Goal: Information Seeking & Learning: Learn about a topic

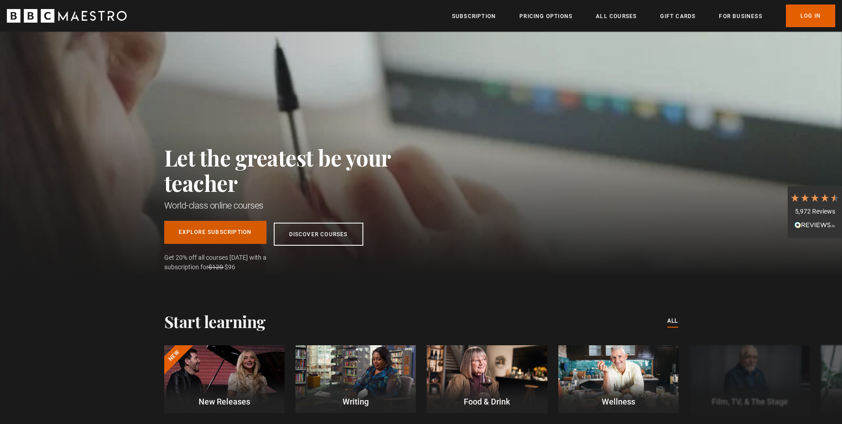
click at [243, 231] on link "Explore Subscription" at bounding box center [215, 232] width 102 height 23
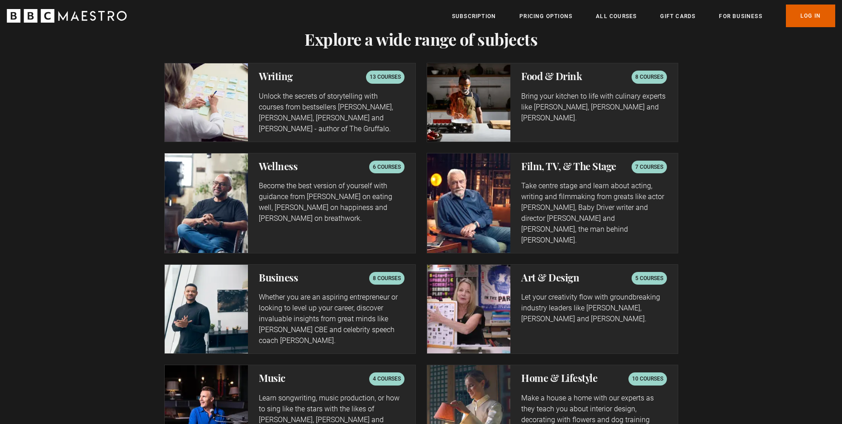
scroll to position [1473, 0]
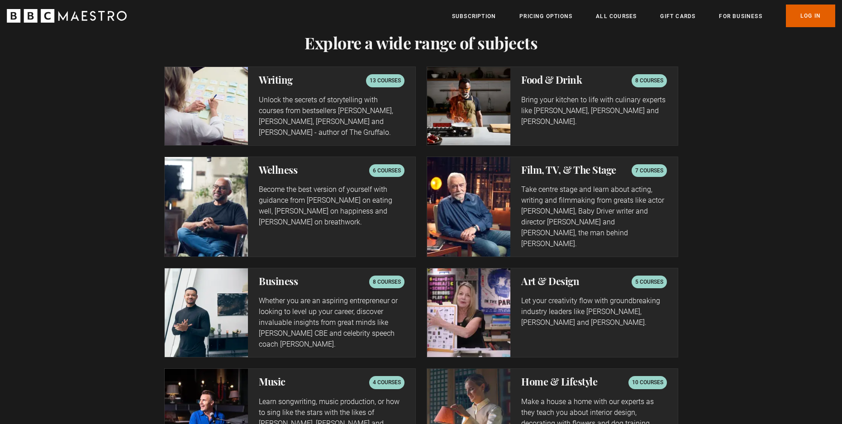
click at [380, 81] on p "13 courses" at bounding box center [384, 80] width 31 height 9
click at [297, 102] on p "Unlock the secrets of storytelling with courses from bestsellers Ken Follett, J…" at bounding box center [331, 116] width 145 height 43
click at [231, 105] on img at bounding box center [207, 106] width 84 height 78
click at [615, 18] on link "All Courses" at bounding box center [616, 16] width 41 height 9
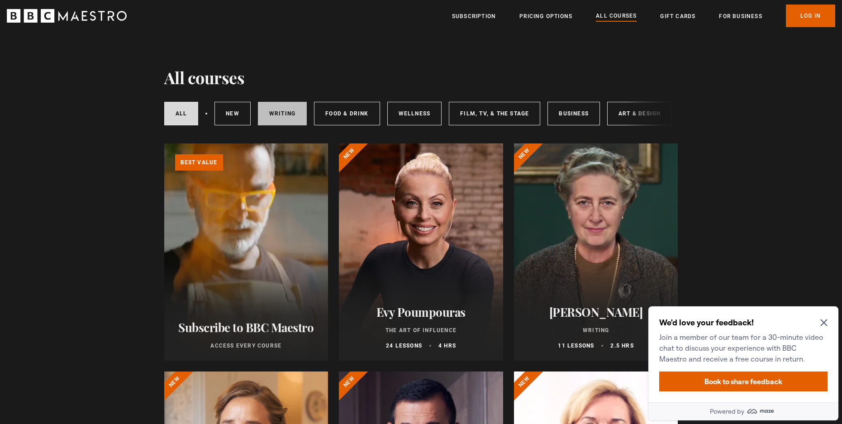
click at [298, 124] on link "Writing" at bounding box center [282, 114] width 49 height 24
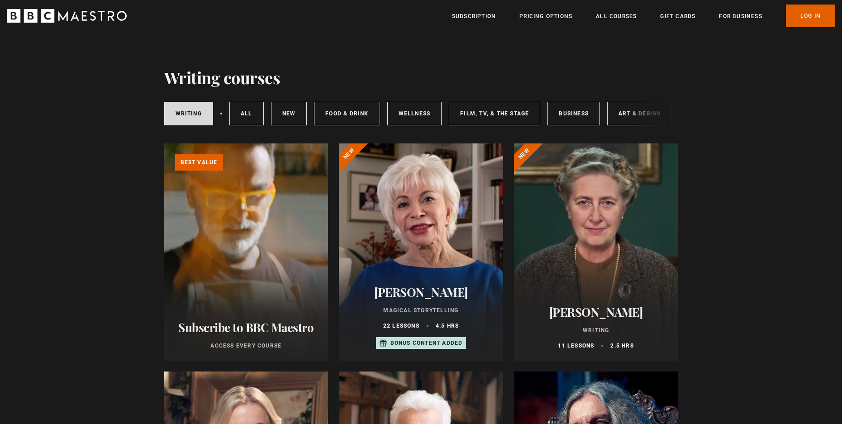
drag, startPoint x: 840, startPoint y: 62, endPoint x: 851, endPoint y: 91, distance: 31.9
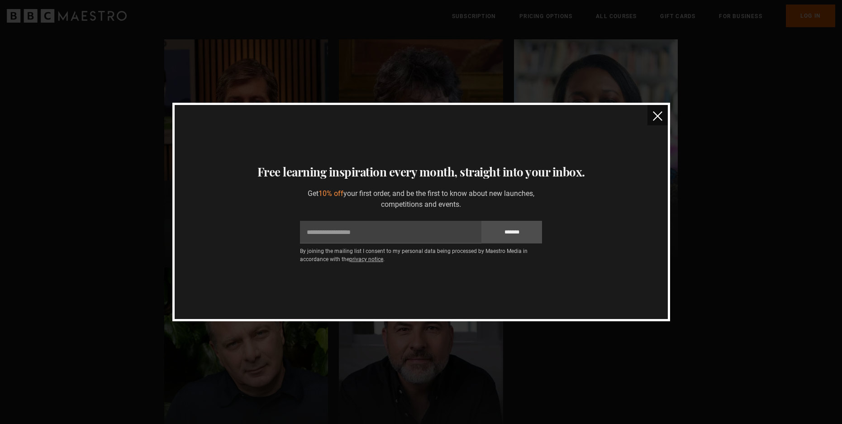
scroll to position [671, 0]
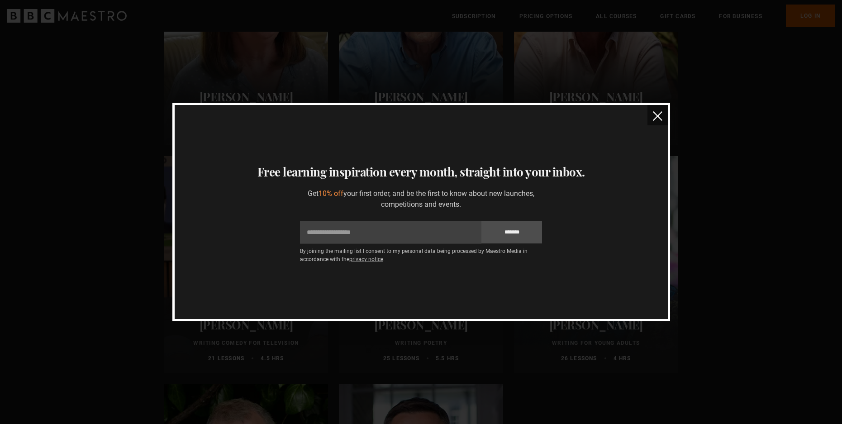
click at [657, 116] on img "close" at bounding box center [657, 115] width 9 height 9
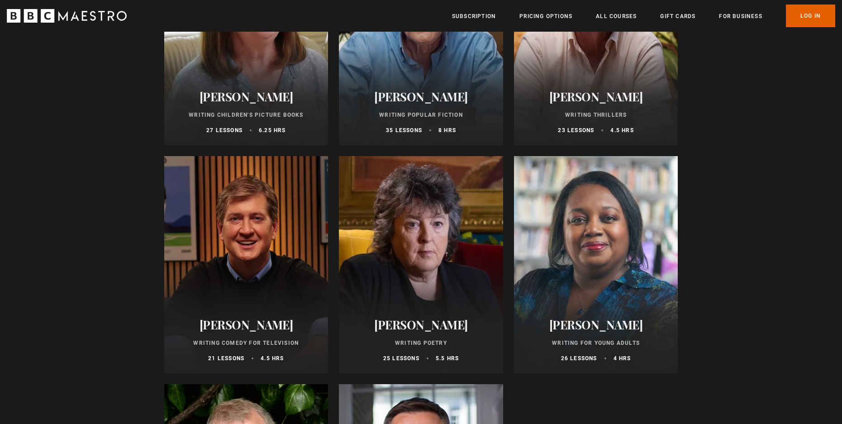
click at [618, 96] on h2 "Harlan Coben" at bounding box center [596, 97] width 142 height 14
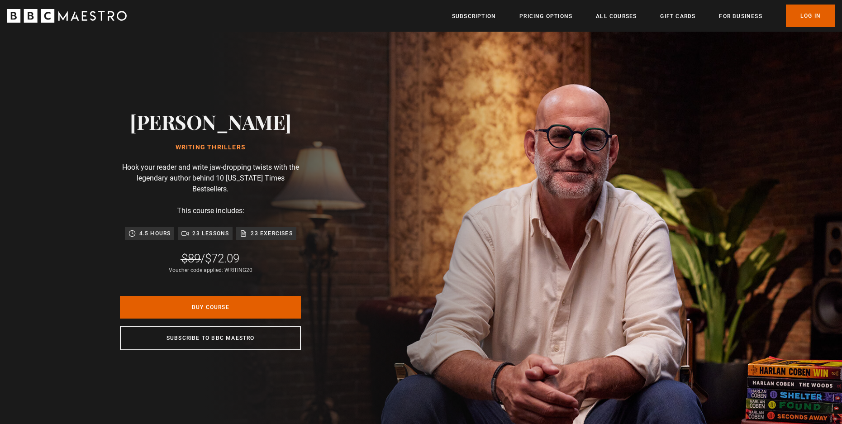
scroll to position [0, 118]
